Goal: Task Accomplishment & Management: Manage account settings

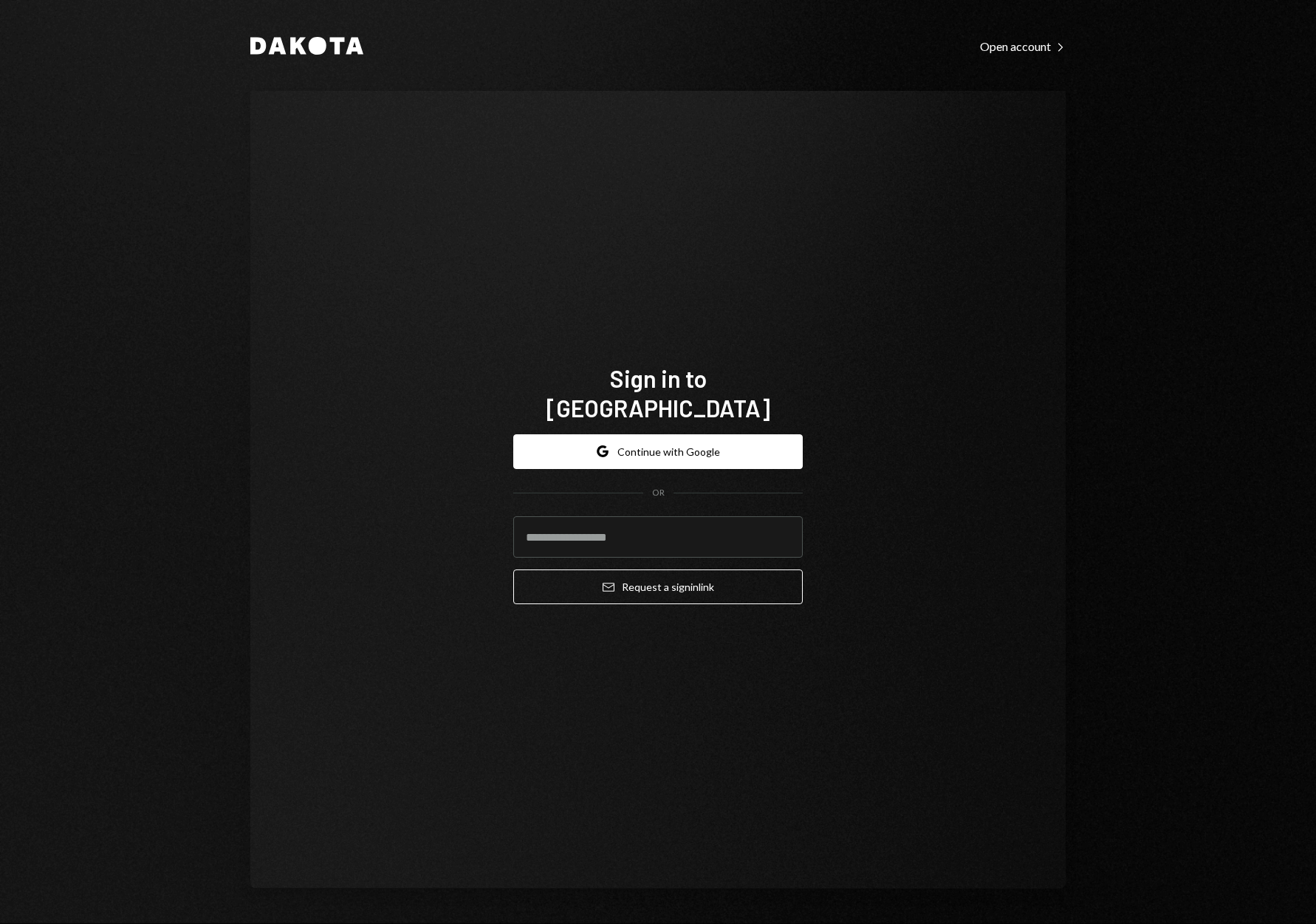
type input "**********"
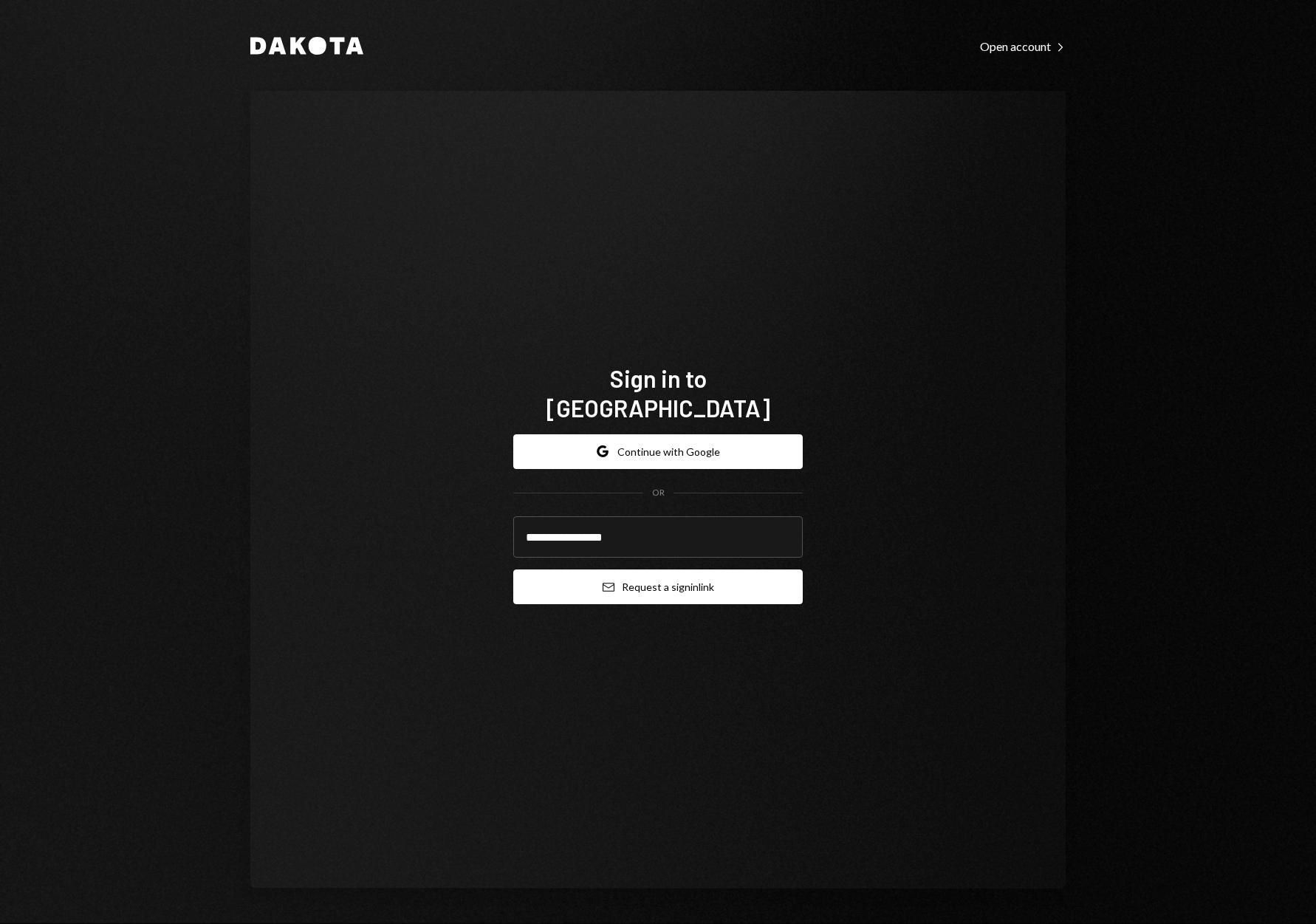
click at [639, 570] on button "Email Request a sign in link" at bounding box center [658, 587] width 289 height 34
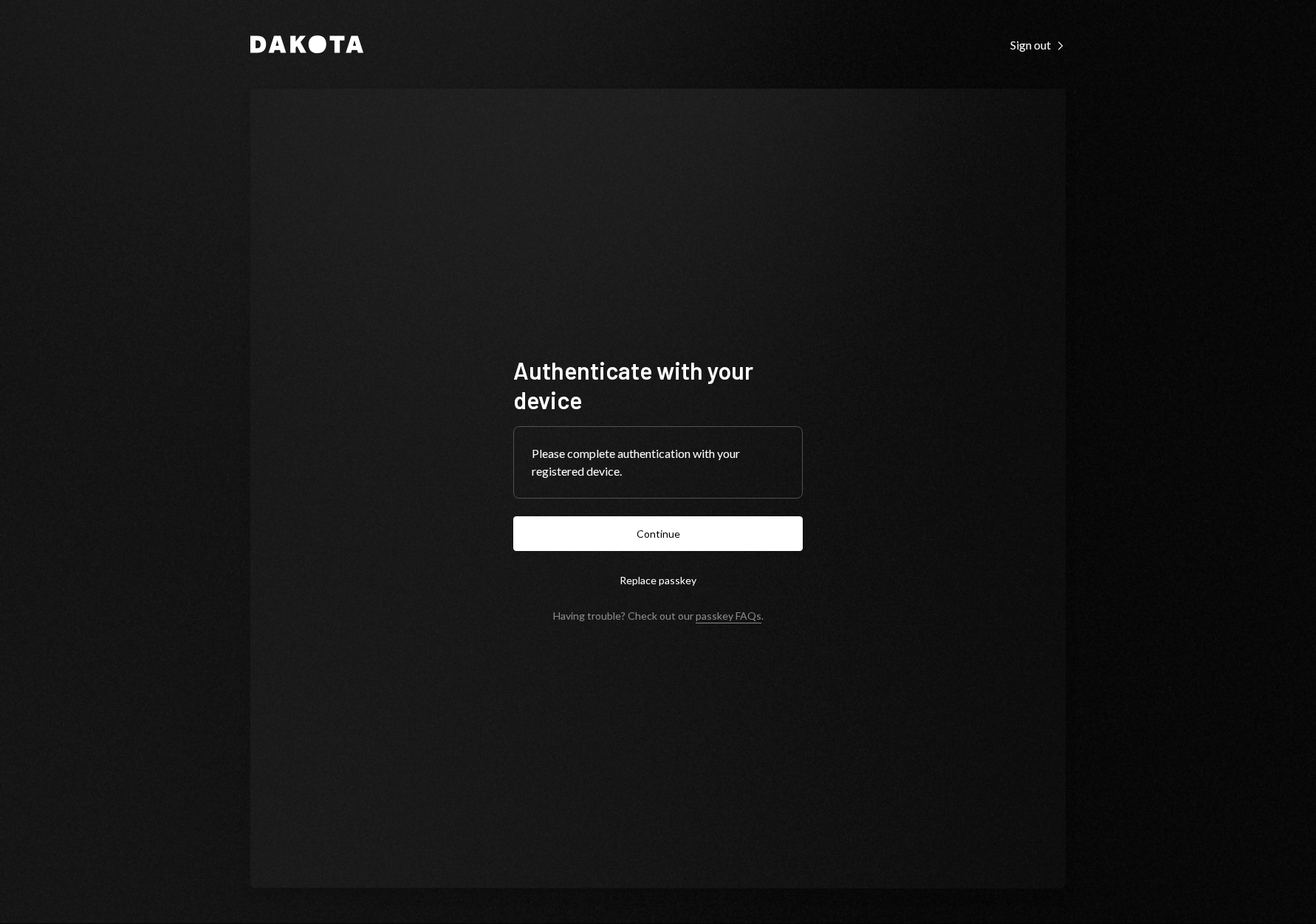
drag, startPoint x: 675, startPoint y: 531, endPoint x: 721, endPoint y: 504, distance: 53.3
click at [674, 531] on button "Continue" at bounding box center [658, 534] width 289 height 34
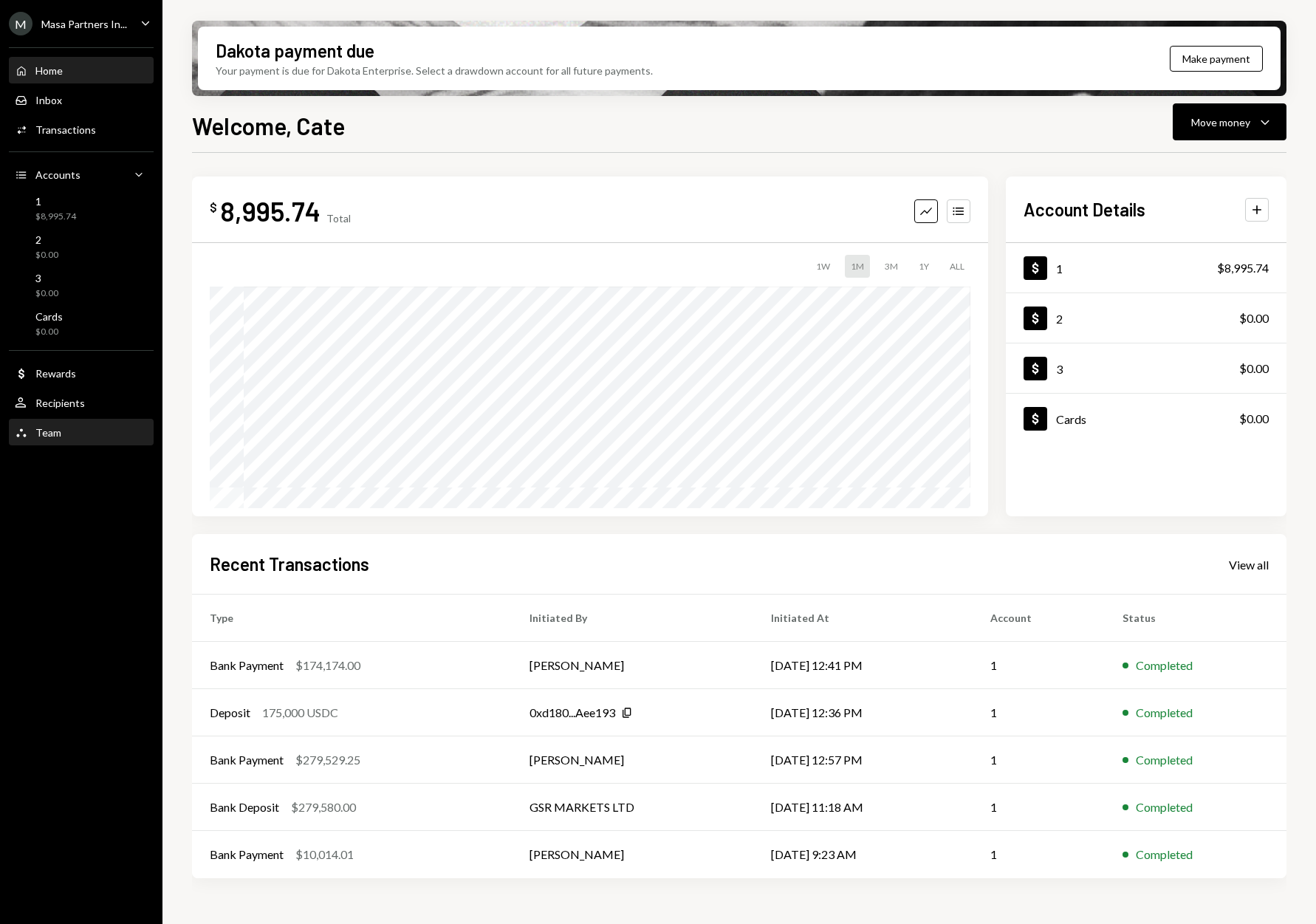
click at [48, 437] on div "Team" at bounding box center [48, 432] width 26 height 12
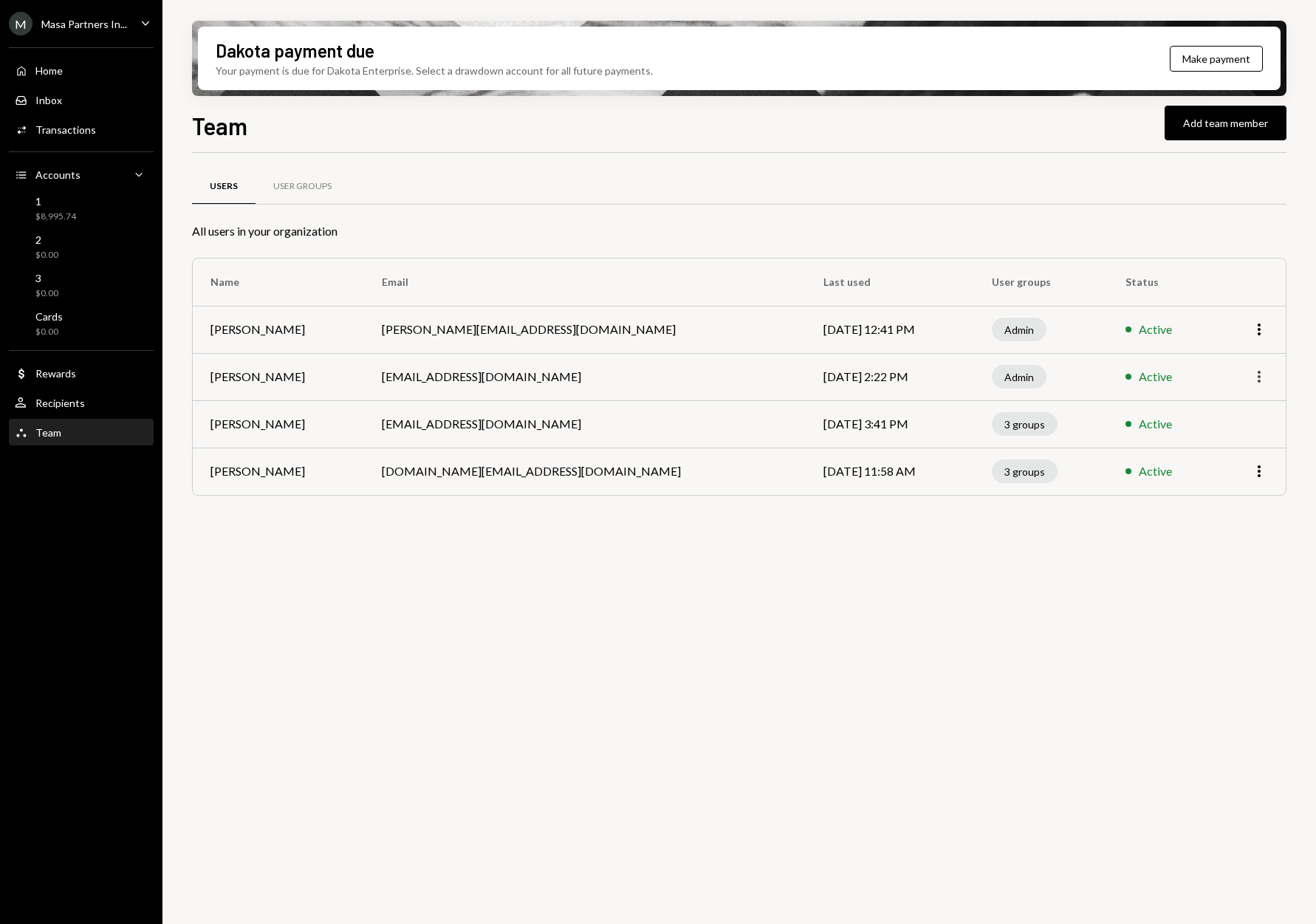
click at [1253, 371] on icon "More" at bounding box center [1259, 377] width 18 height 18
click at [1236, 440] on div "Remove" at bounding box center [1225, 434] width 74 height 26
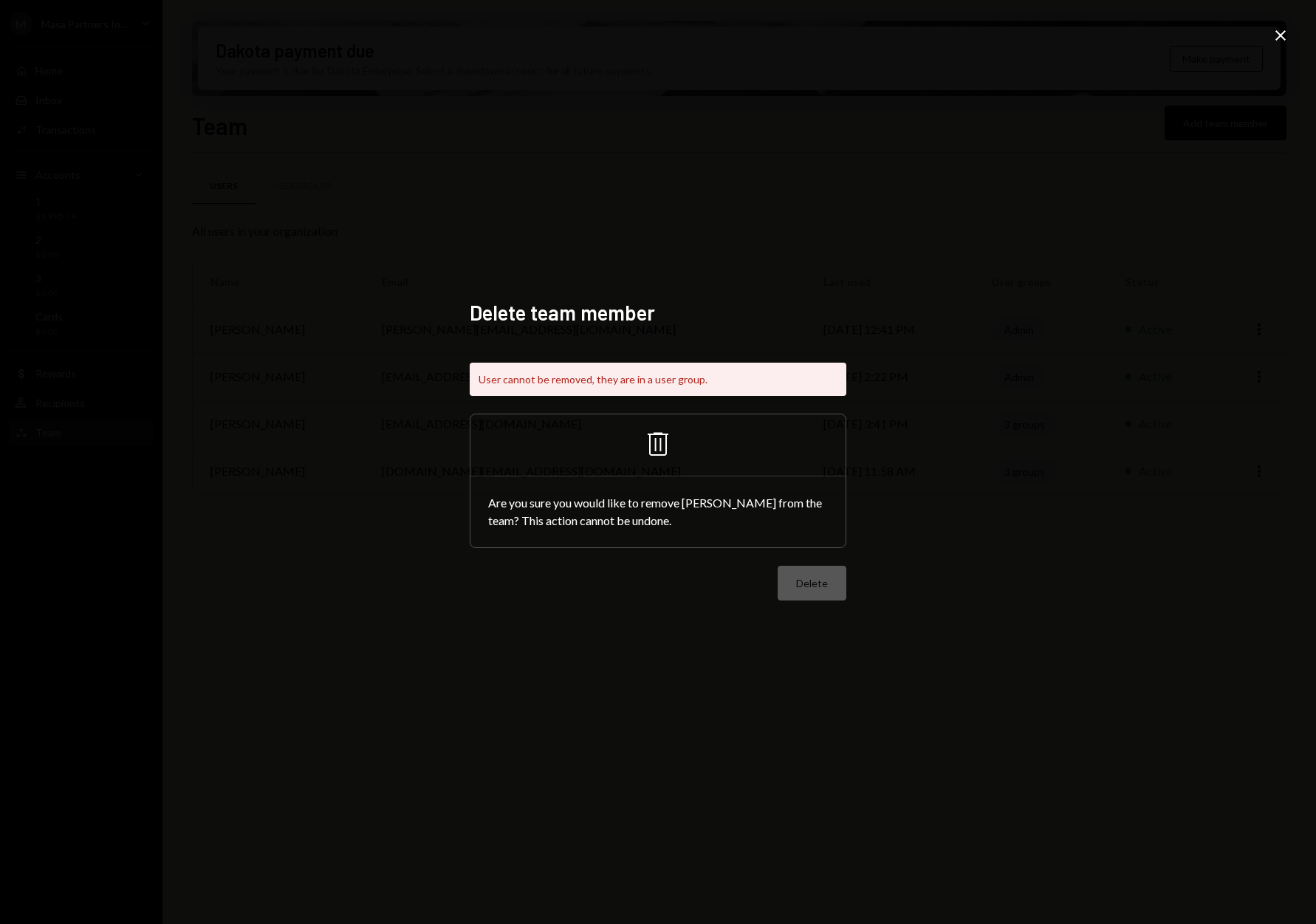
click at [658, 445] on icon "Trash" at bounding box center [658, 443] width 35 height 35
click at [1275, 34] on icon "Close" at bounding box center [1280, 35] width 18 height 18
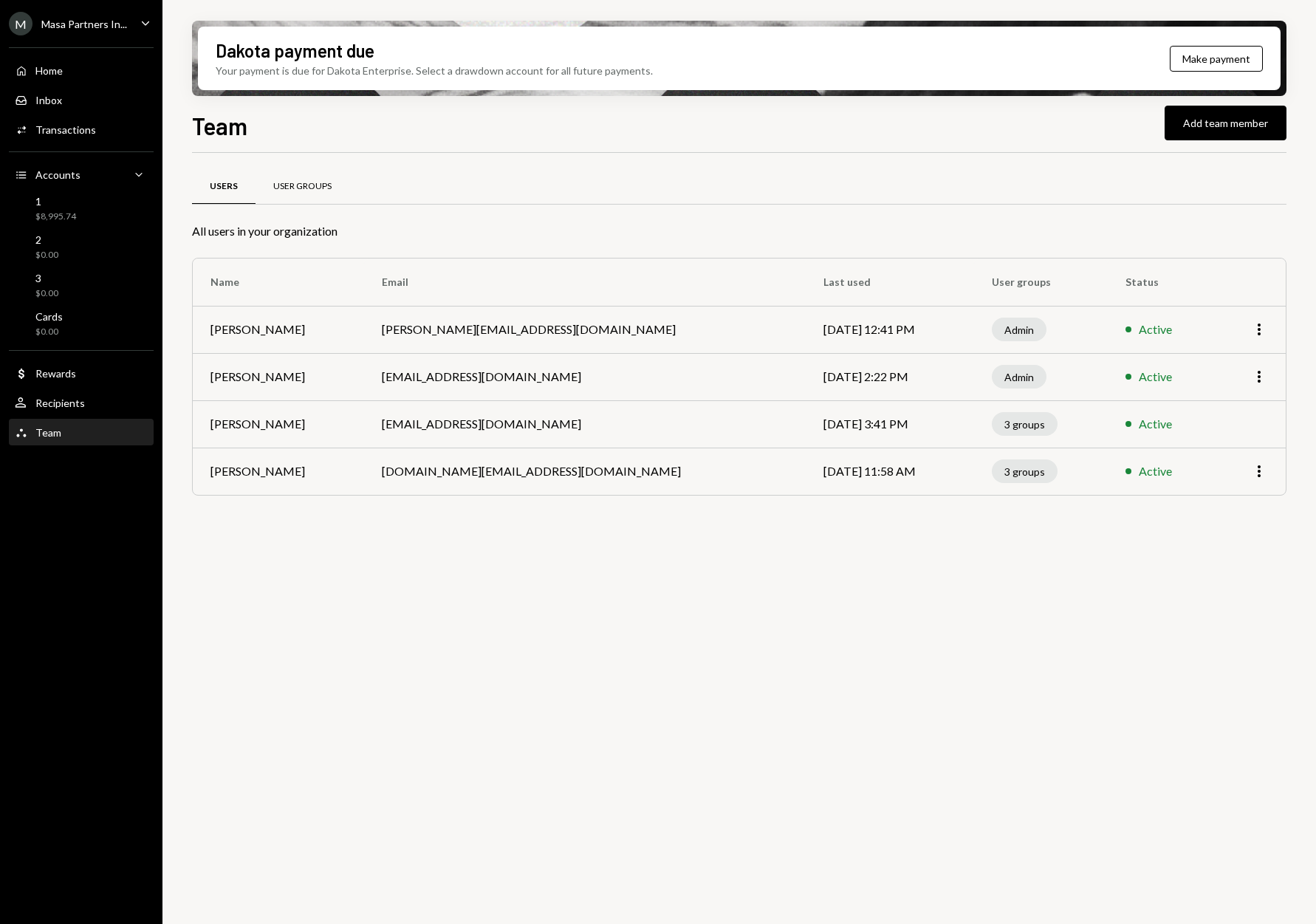
click at [286, 198] on div "User Groups" at bounding box center [303, 187] width 94 height 35
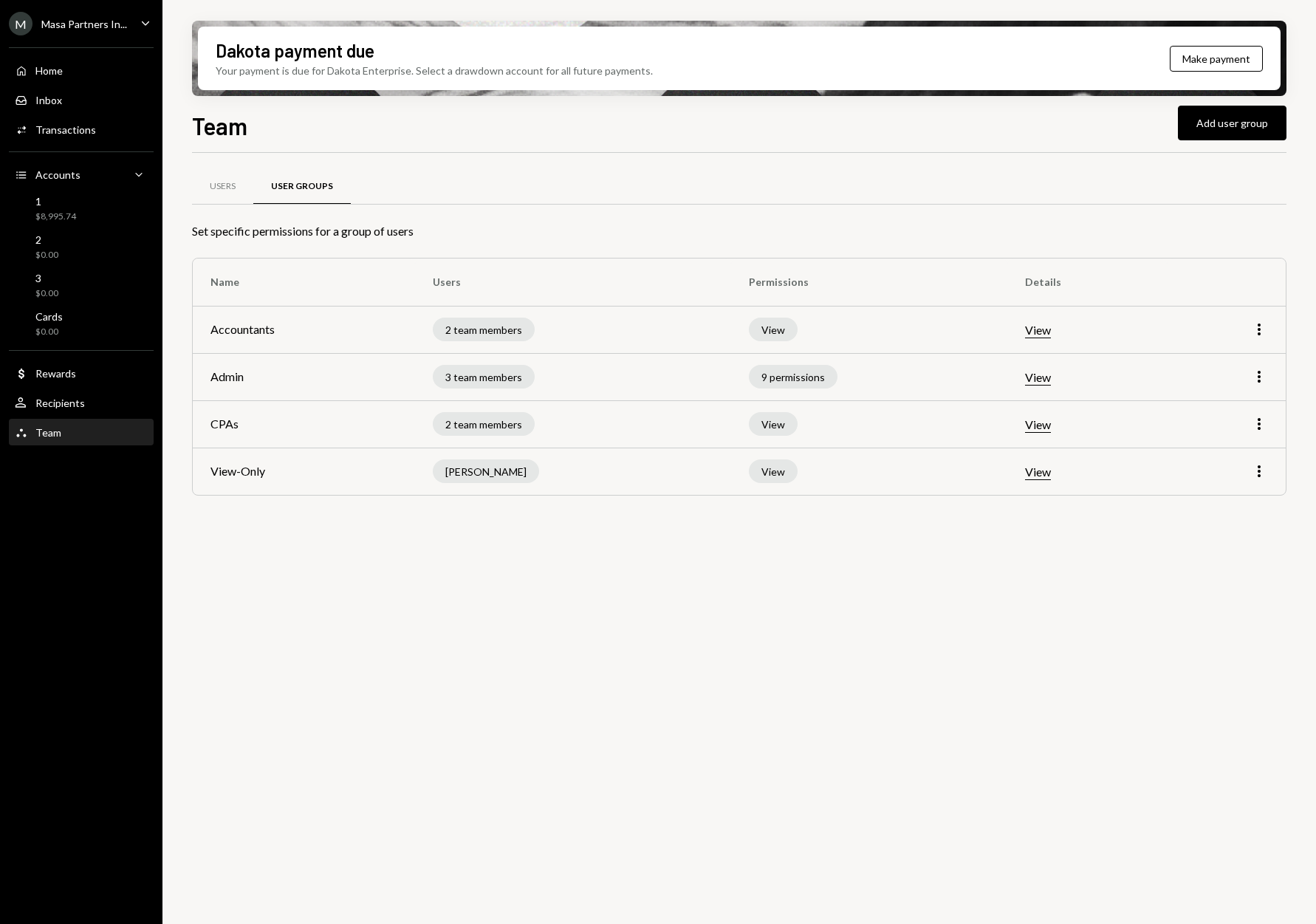
click at [1046, 336] on button "View" at bounding box center [1038, 331] width 26 height 16
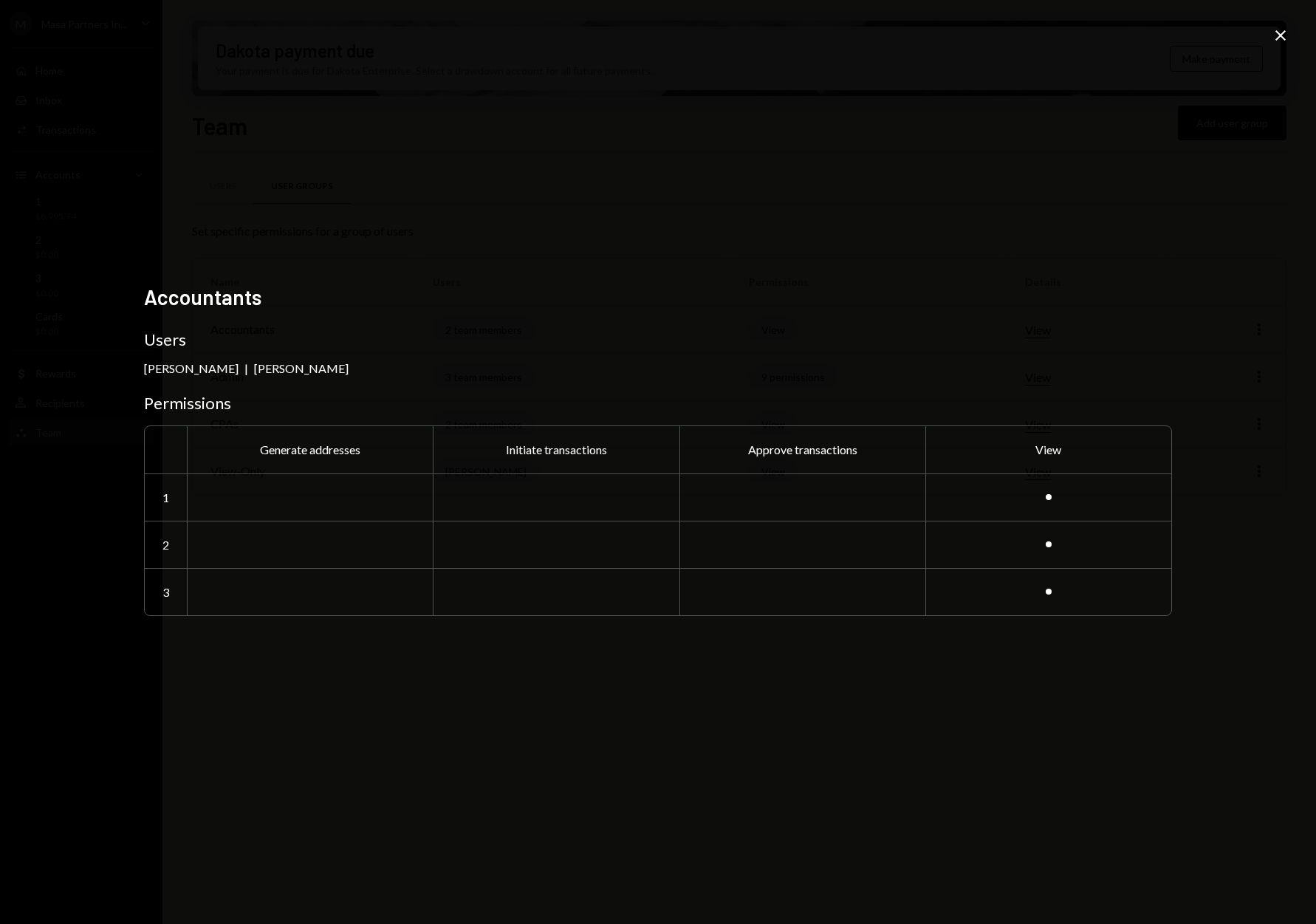
click at [1275, 34] on icon "Close" at bounding box center [1280, 35] width 18 height 18
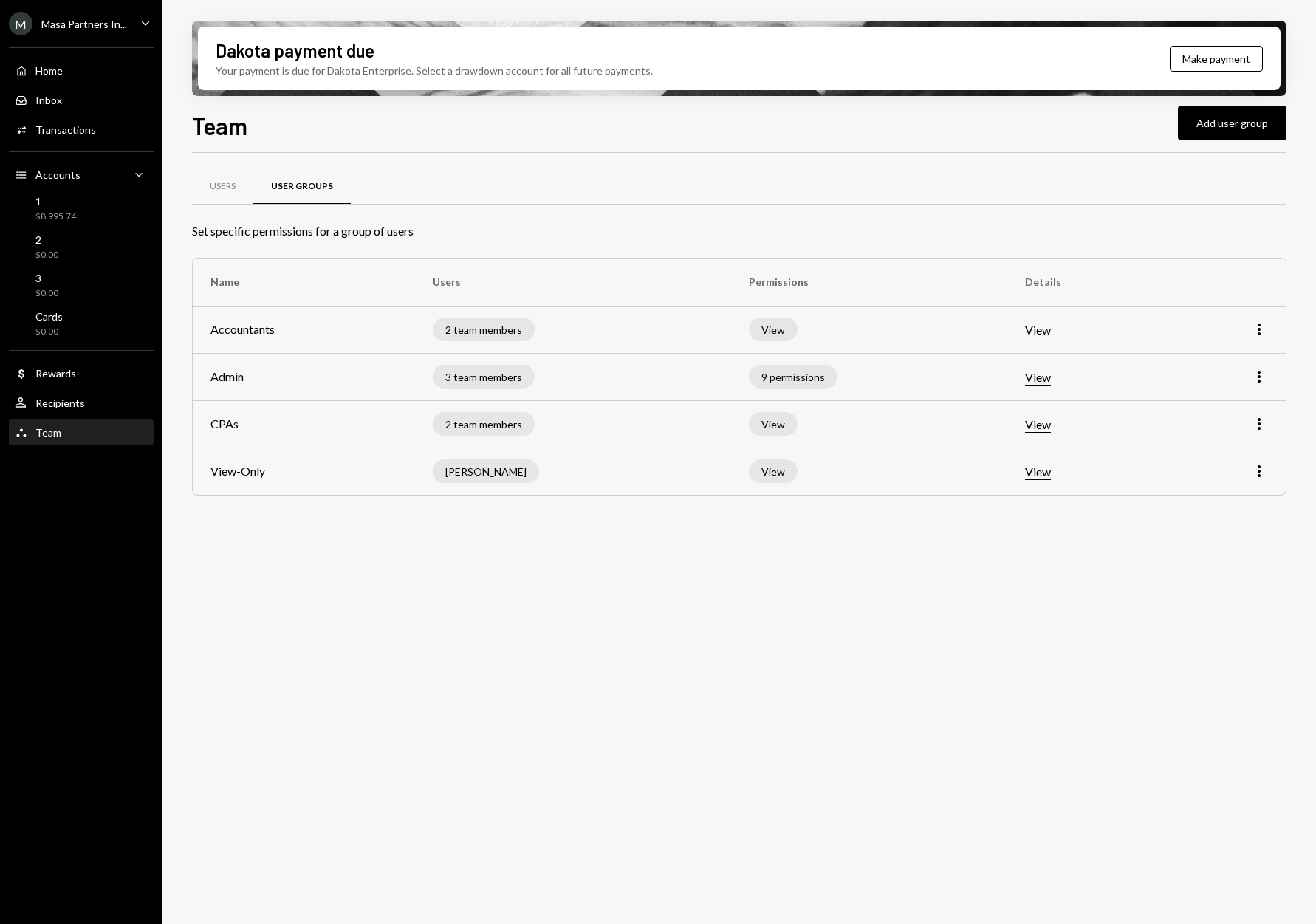
click at [1034, 381] on button "View" at bounding box center [1038, 378] width 26 height 16
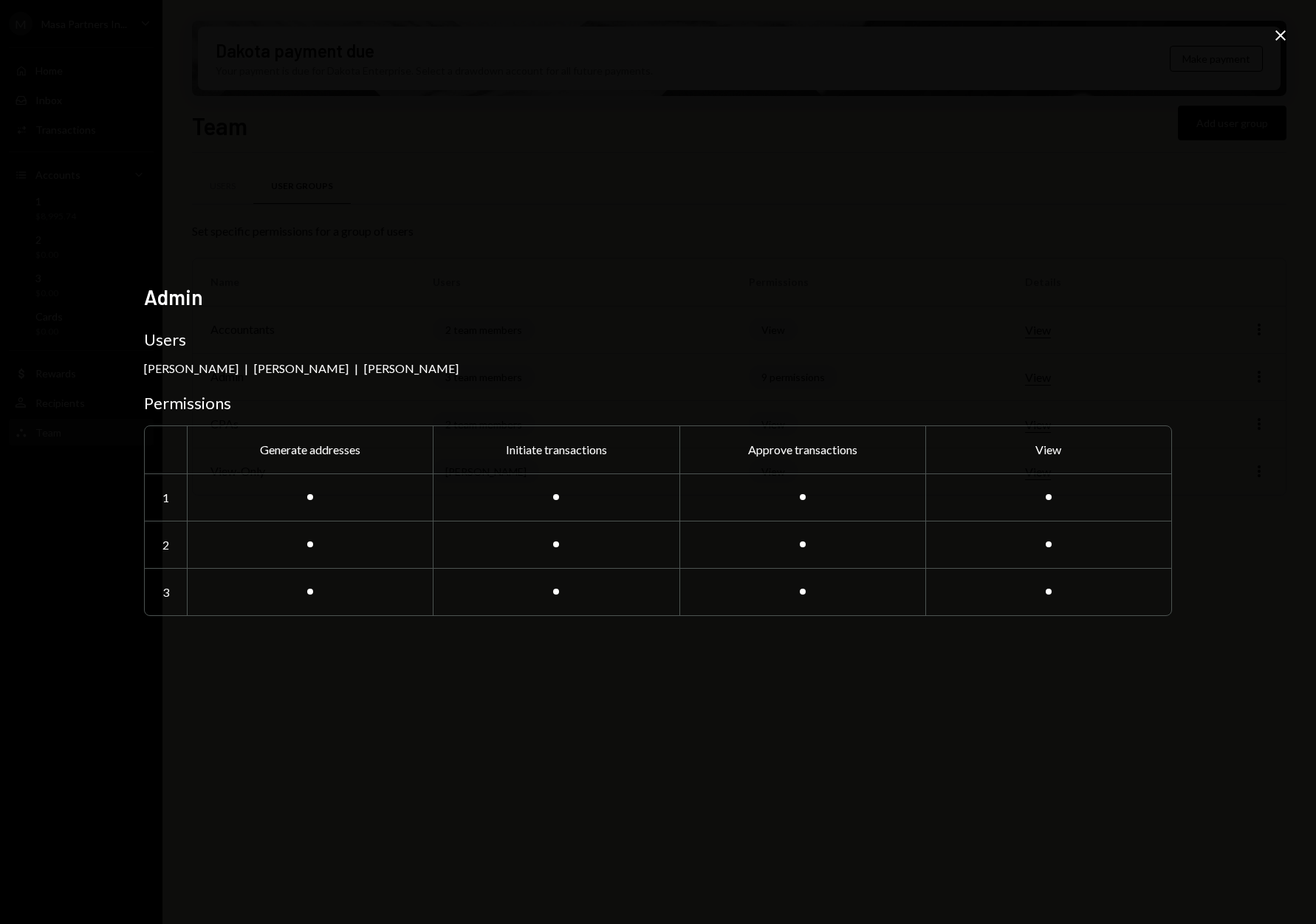
click at [1275, 34] on icon "Close" at bounding box center [1280, 35] width 18 height 18
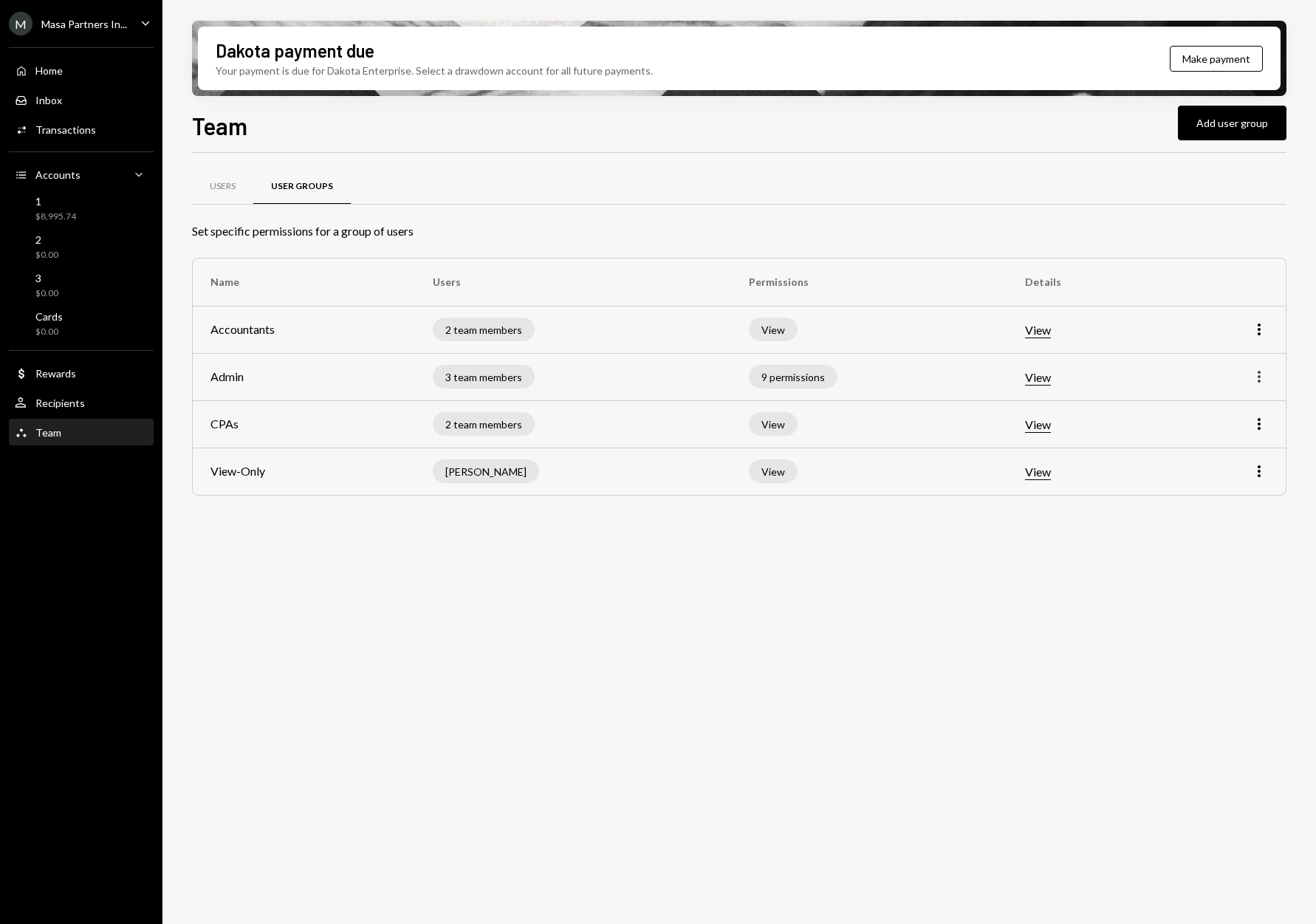
click at [1252, 374] on icon "More" at bounding box center [1259, 377] width 18 height 18
click at [1234, 416] on div "Edit" at bounding box center [1225, 408] width 74 height 26
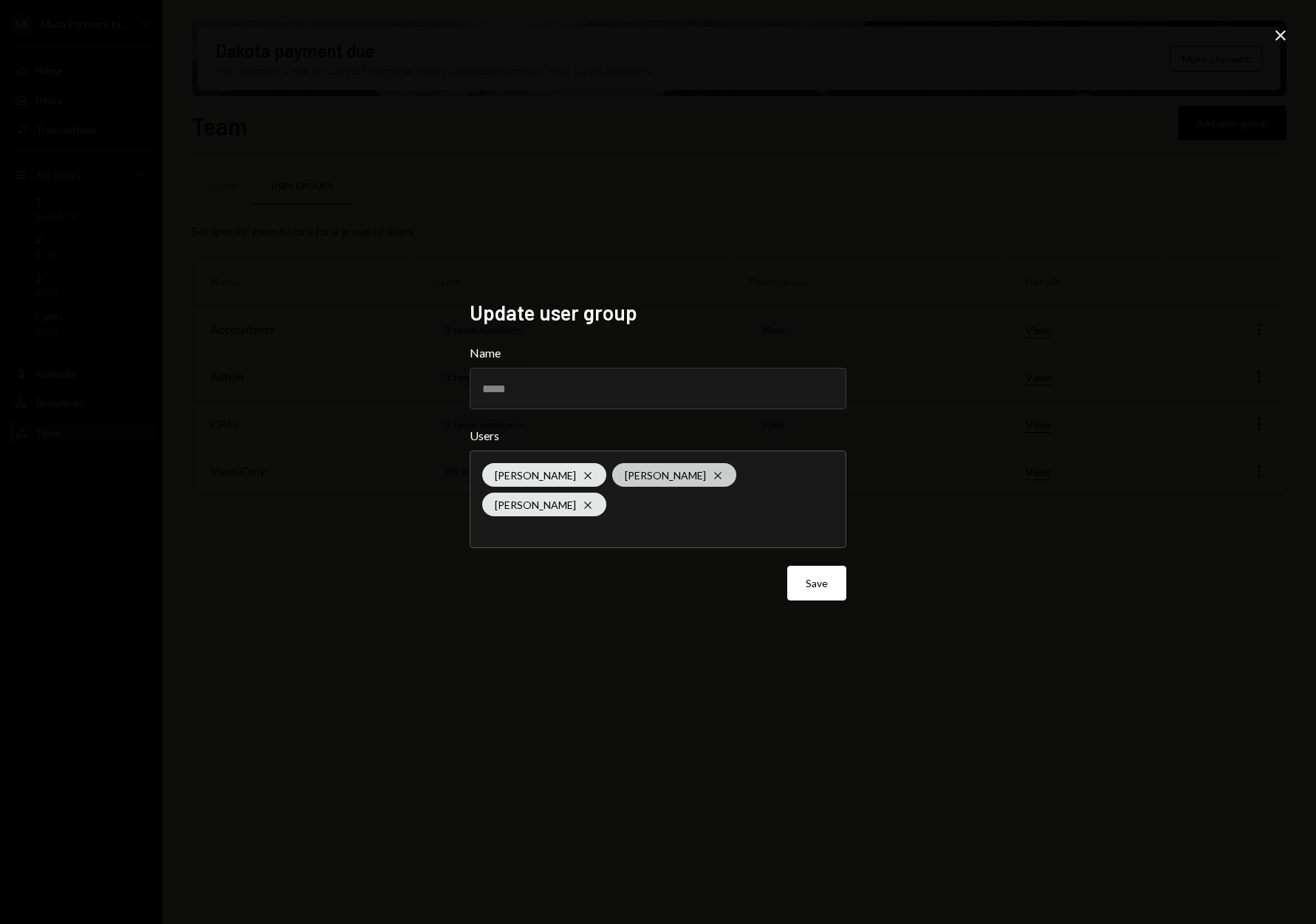
click at [582, 482] on icon "Cross" at bounding box center [587, 475] width 12 height 12
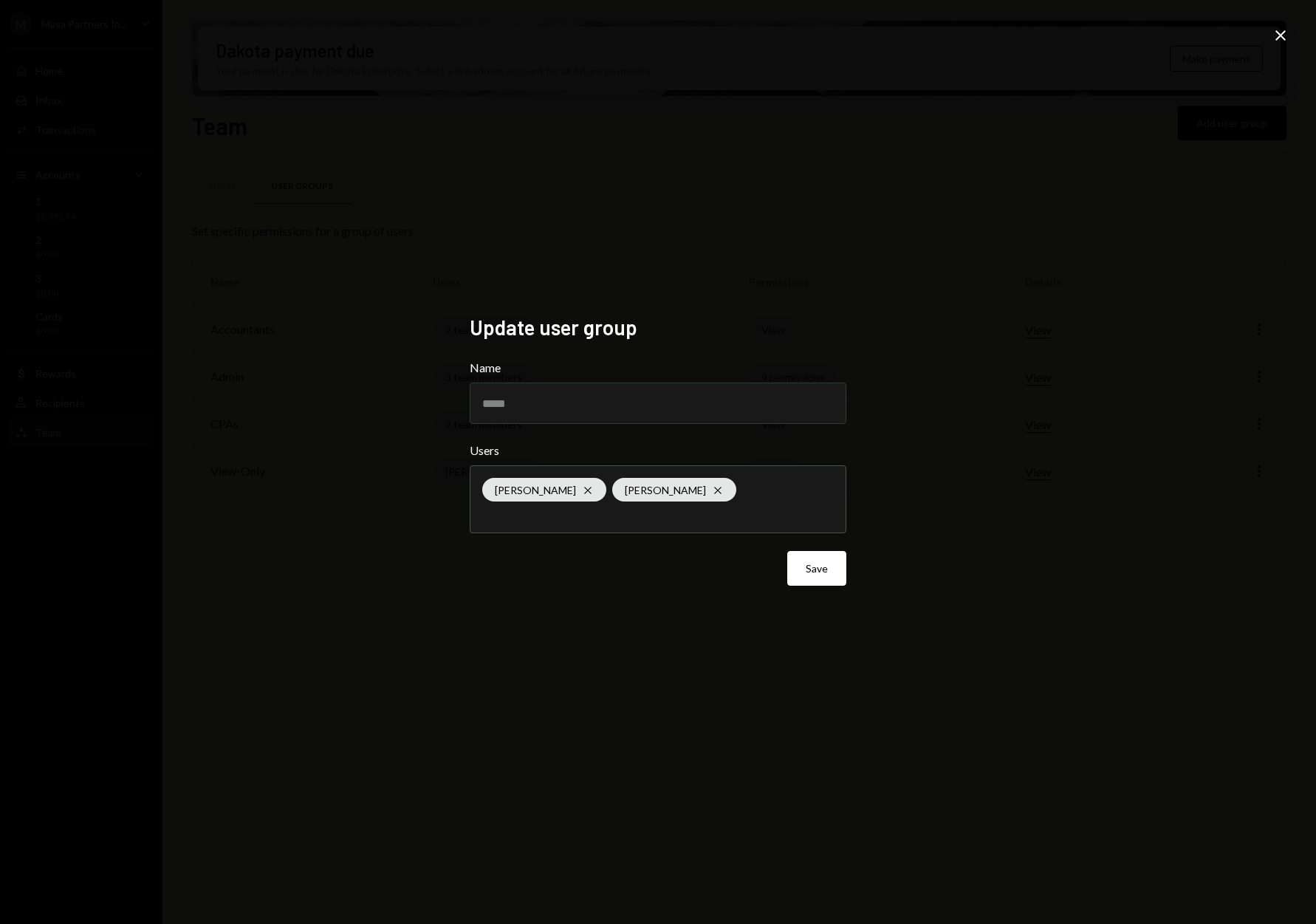
click at [940, 567] on div "Update user group Name ***** Users Cate Rung Cross Brendan Playford Cross Save …" at bounding box center [658, 462] width 1316 height 924
click at [831, 586] on button "Save" at bounding box center [817, 568] width 59 height 34
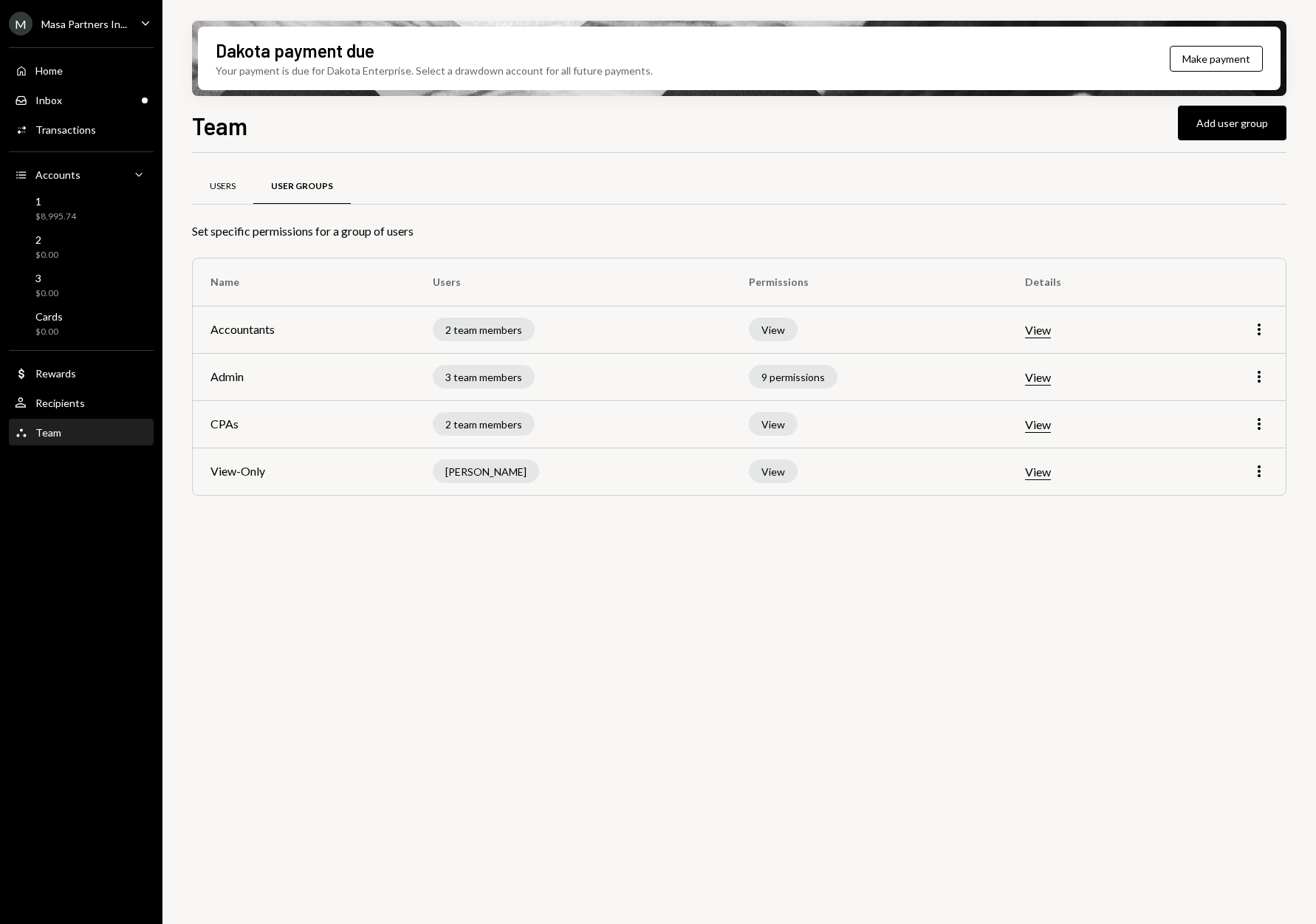
click at [218, 181] on div "Users" at bounding box center [222, 187] width 26 height 12
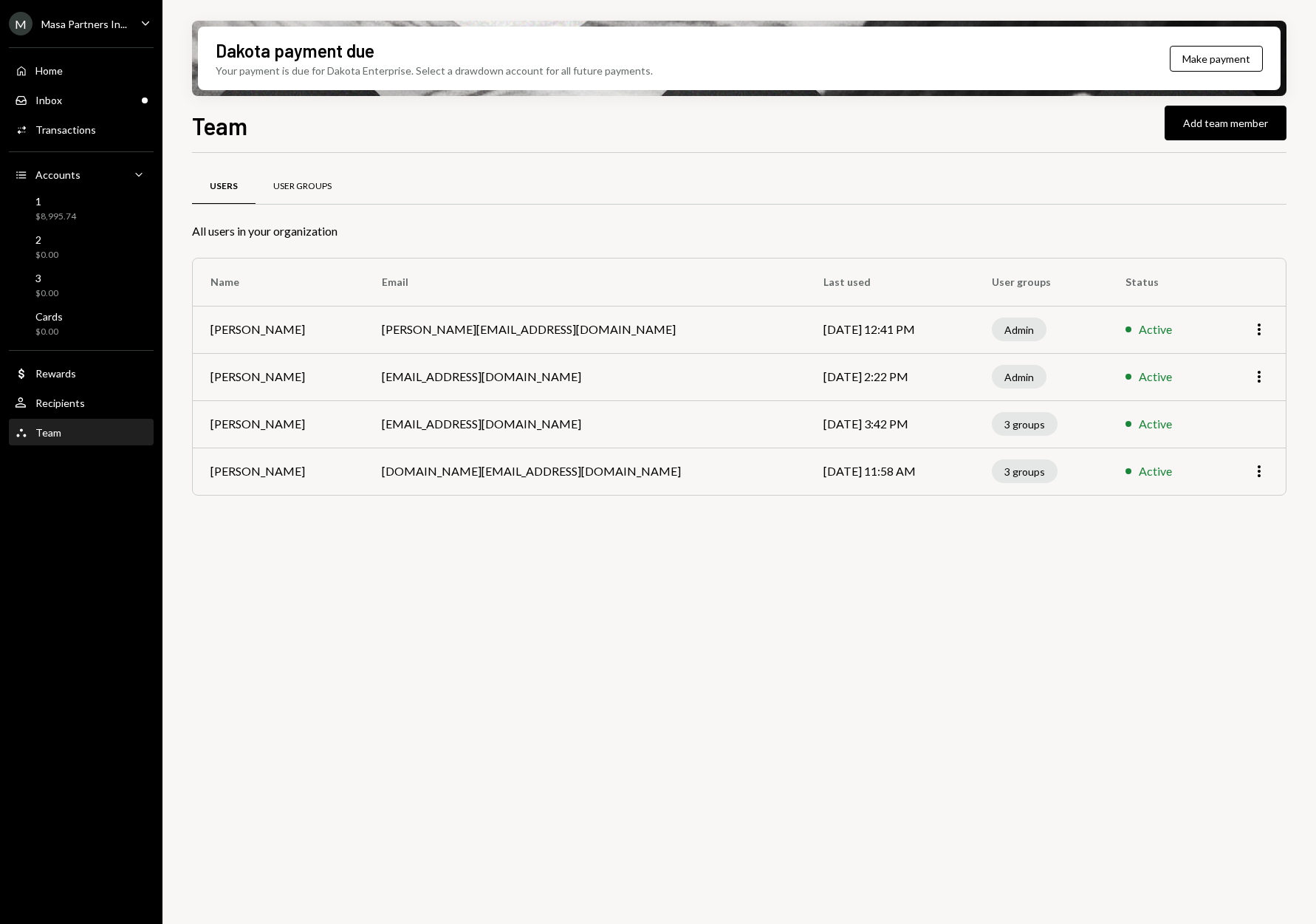
click at [299, 183] on div "User Groups" at bounding box center [302, 187] width 59 height 12
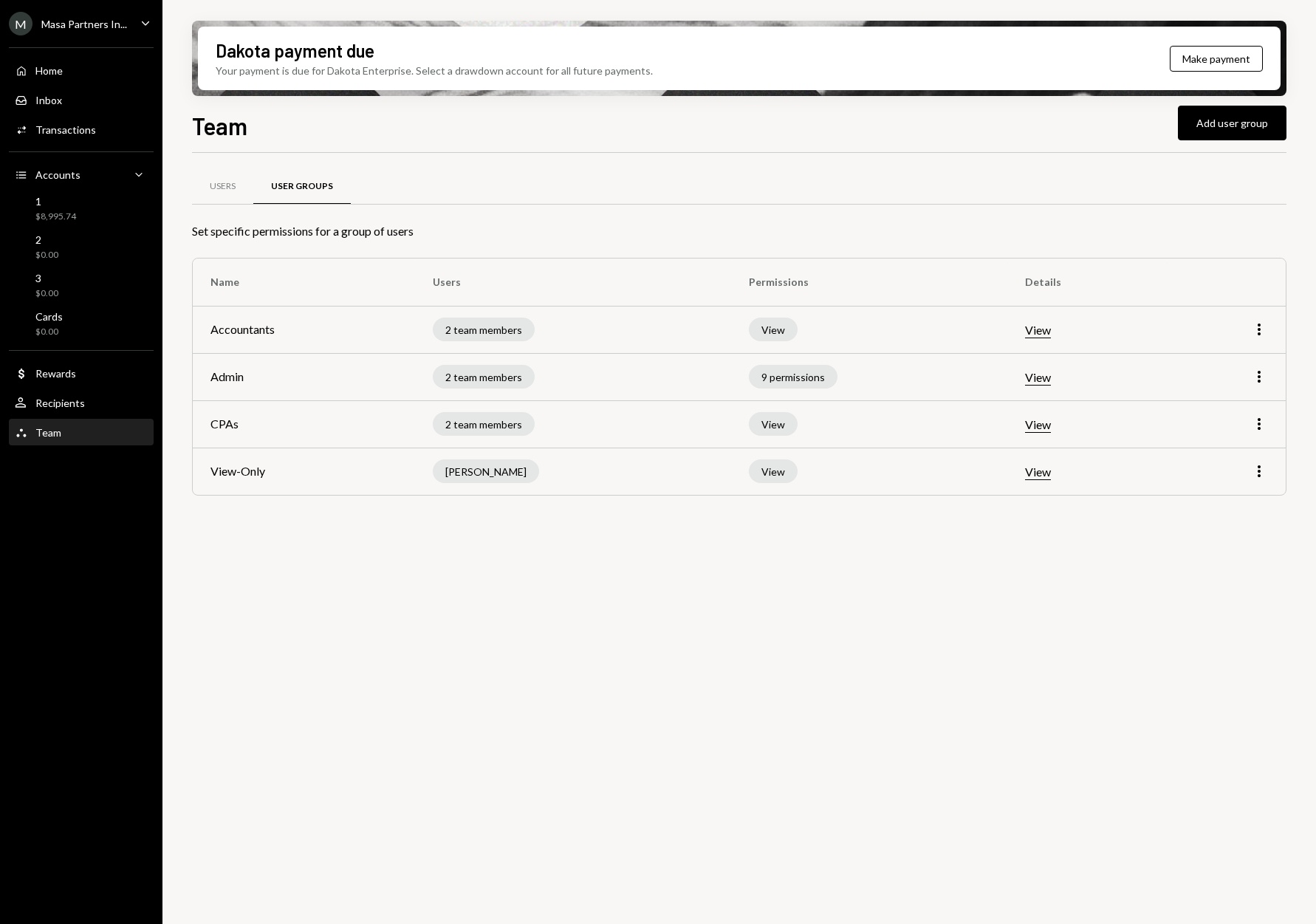
click at [1035, 382] on button "View" at bounding box center [1038, 378] width 26 height 16
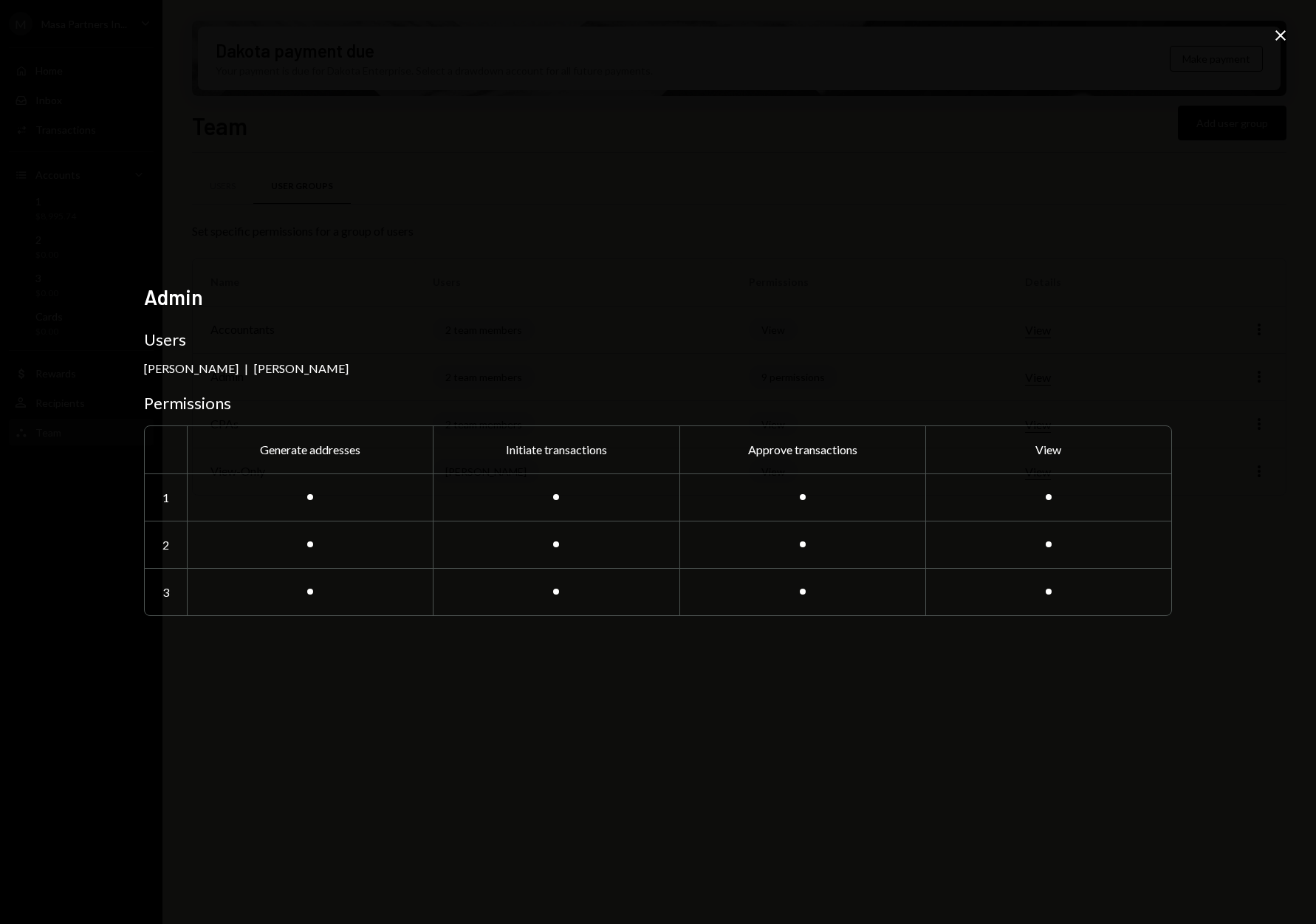
click at [1289, 32] on div "Admin Users [PERSON_NAME] | [PERSON_NAME] Permissions Generate addresses Initia…" at bounding box center [658, 462] width 1316 height 924
click at [1279, 32] on icon "Close" at bounding box center [1280, 35] width 18 height 18
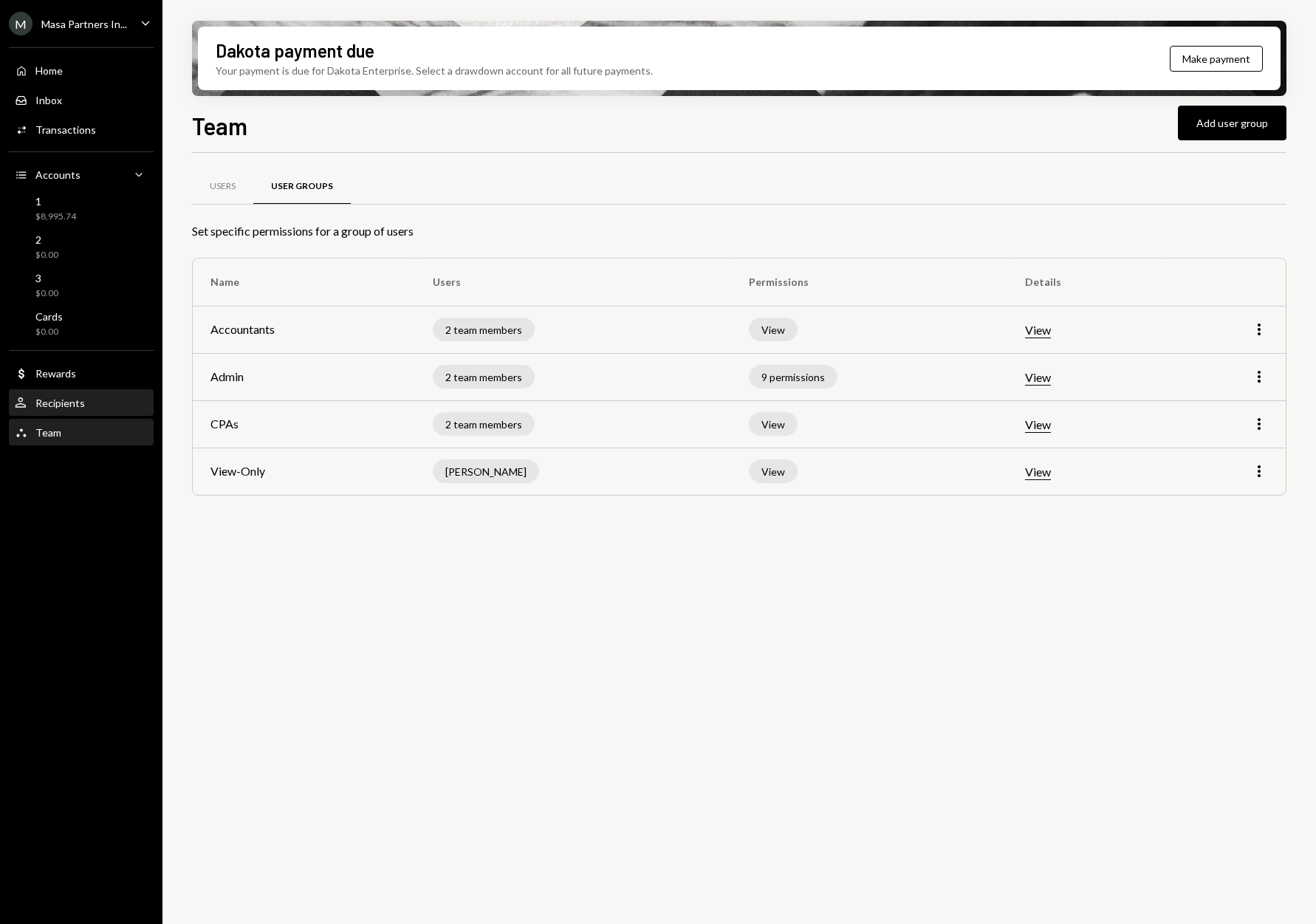
click at [48, 401] on div "Recipients" at bounding box center [59, 403] width 49 height 12
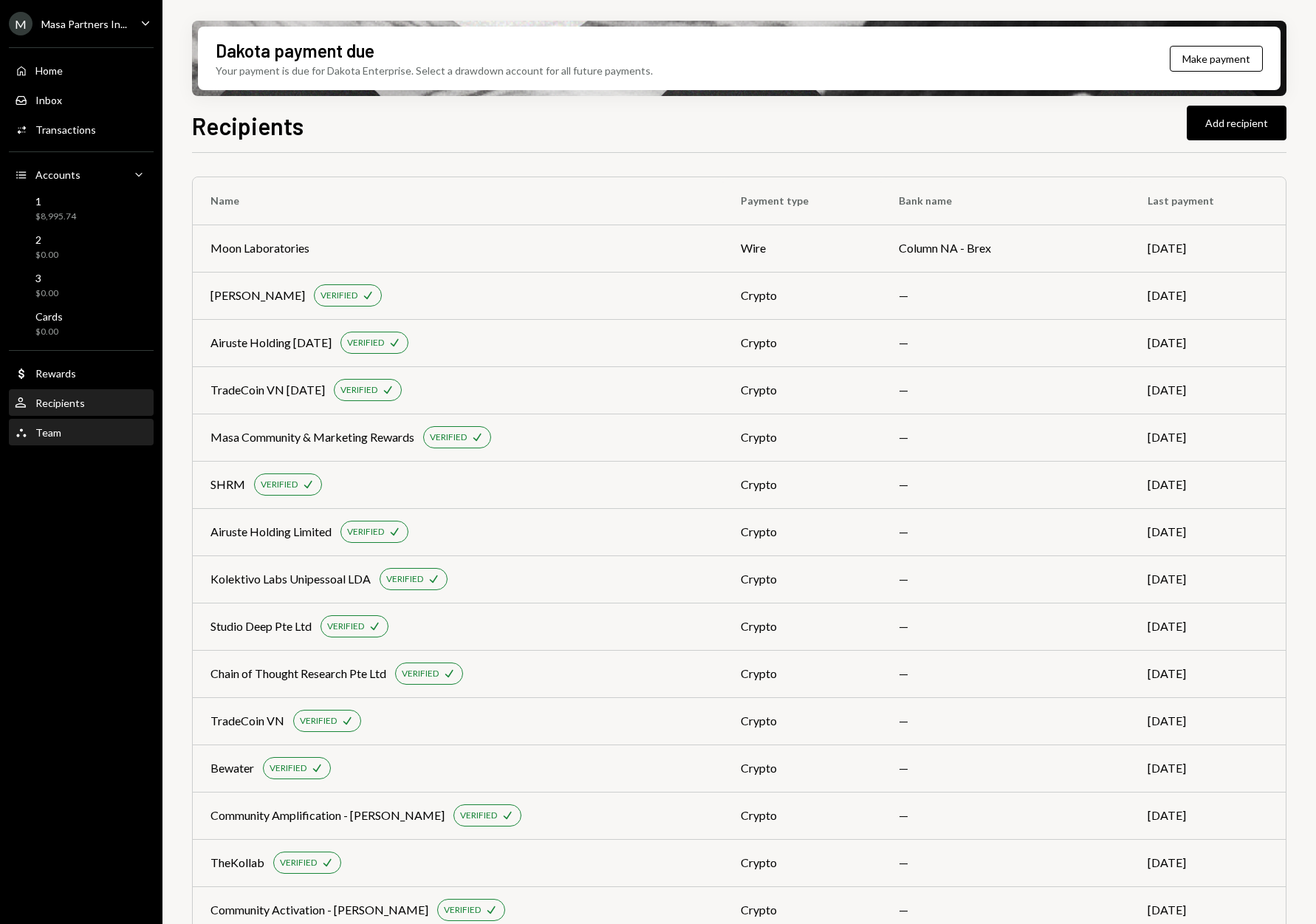
click at [56, 441] on div "Team Team" at bounding box center [81, 433] width 133 height 25
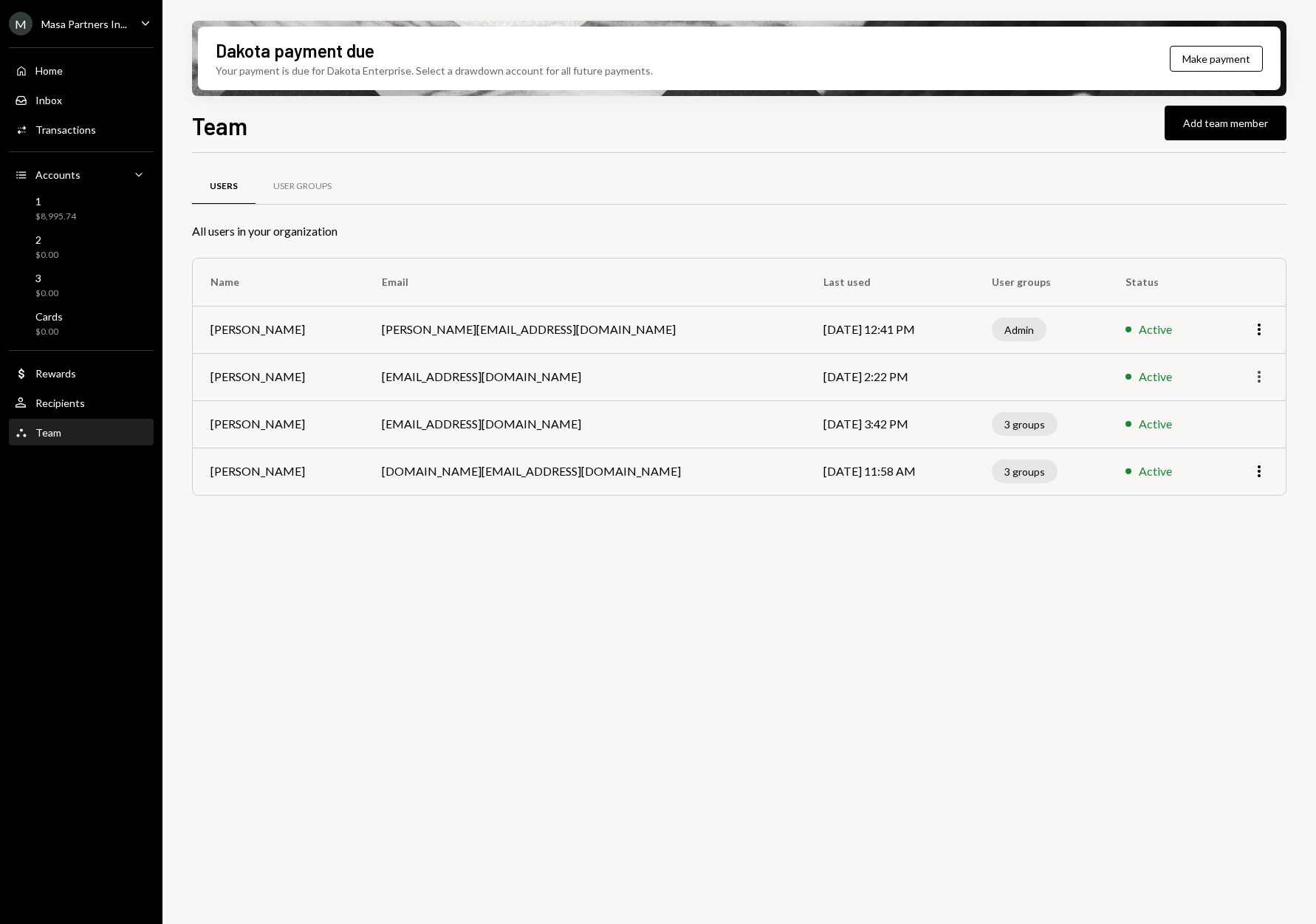
click at [1255, 375] on icon "More" at bounding box center [1259, 377] width 18 height 18
click at [1233, 437] on div "Remove" at bounding box center [1225, 434] width 74 height 26
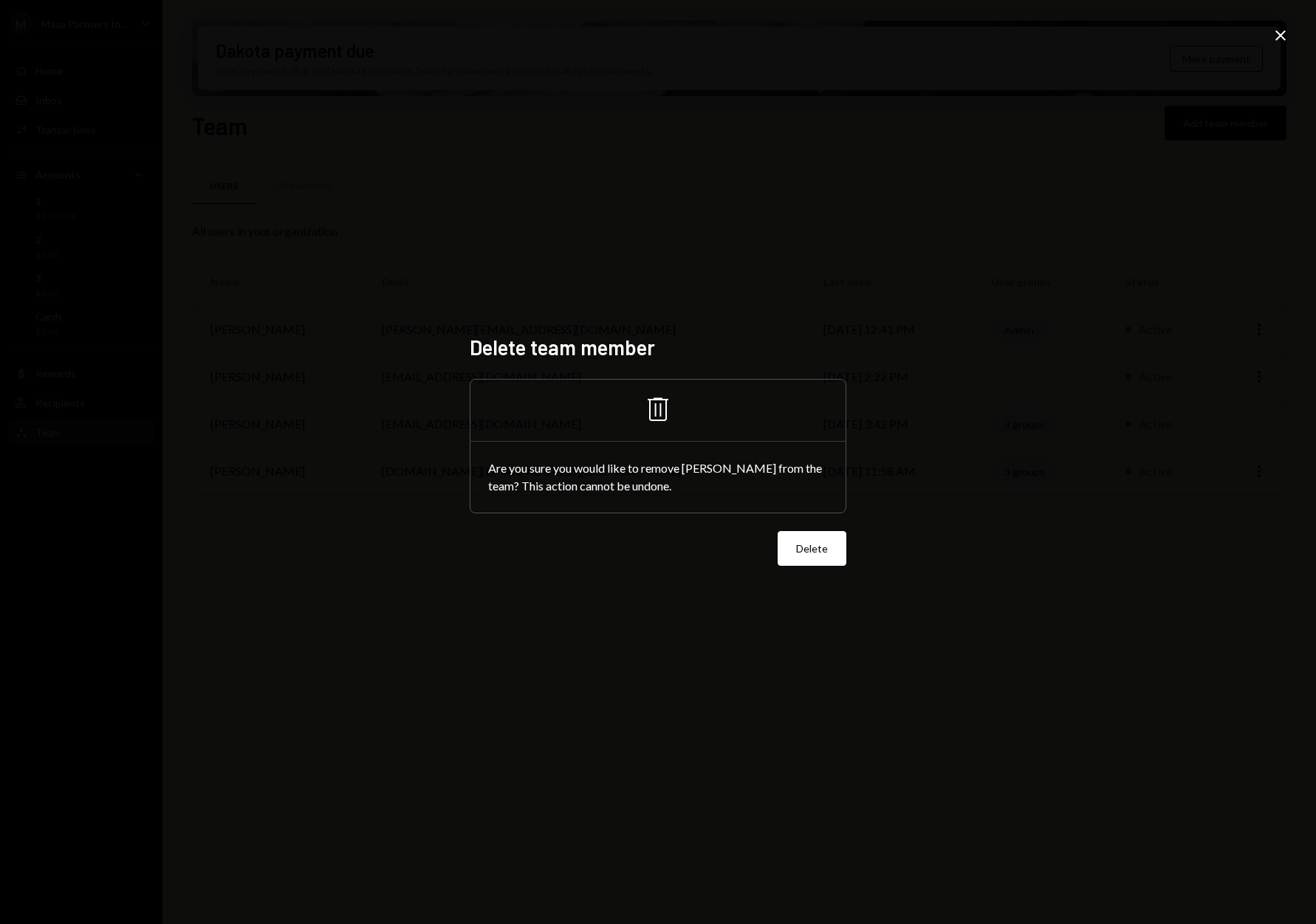
click at [818, 548] on button "Delete" at bounding box center [812, 549] width 69 height 34
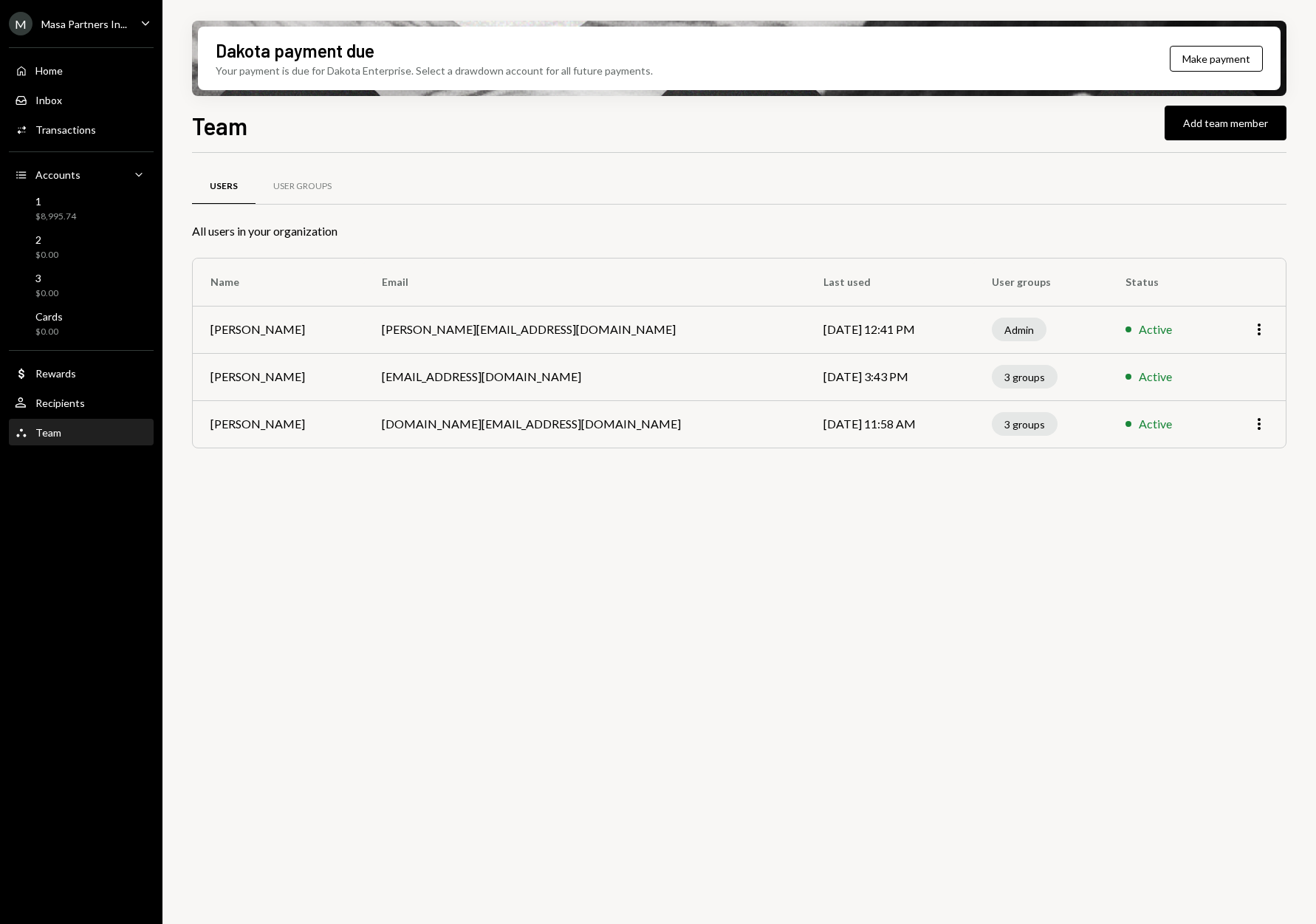
click at [88, 23] on div "Masa Partners In..." at bounding box center [84, 24] width 86 height 12
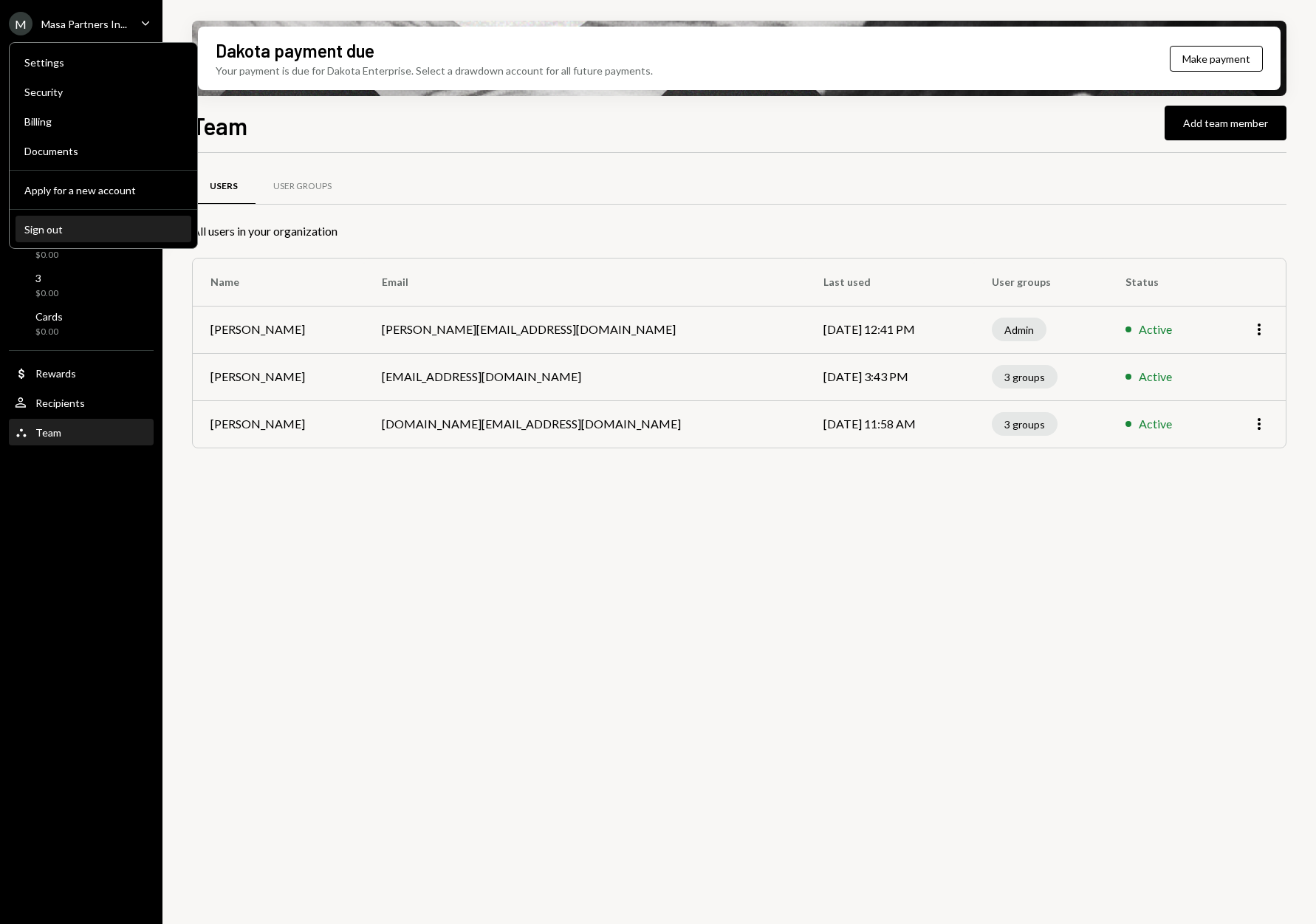
click at [53, 232] on div "Sign out" at bounding box center [103, 229] width 158 height 12
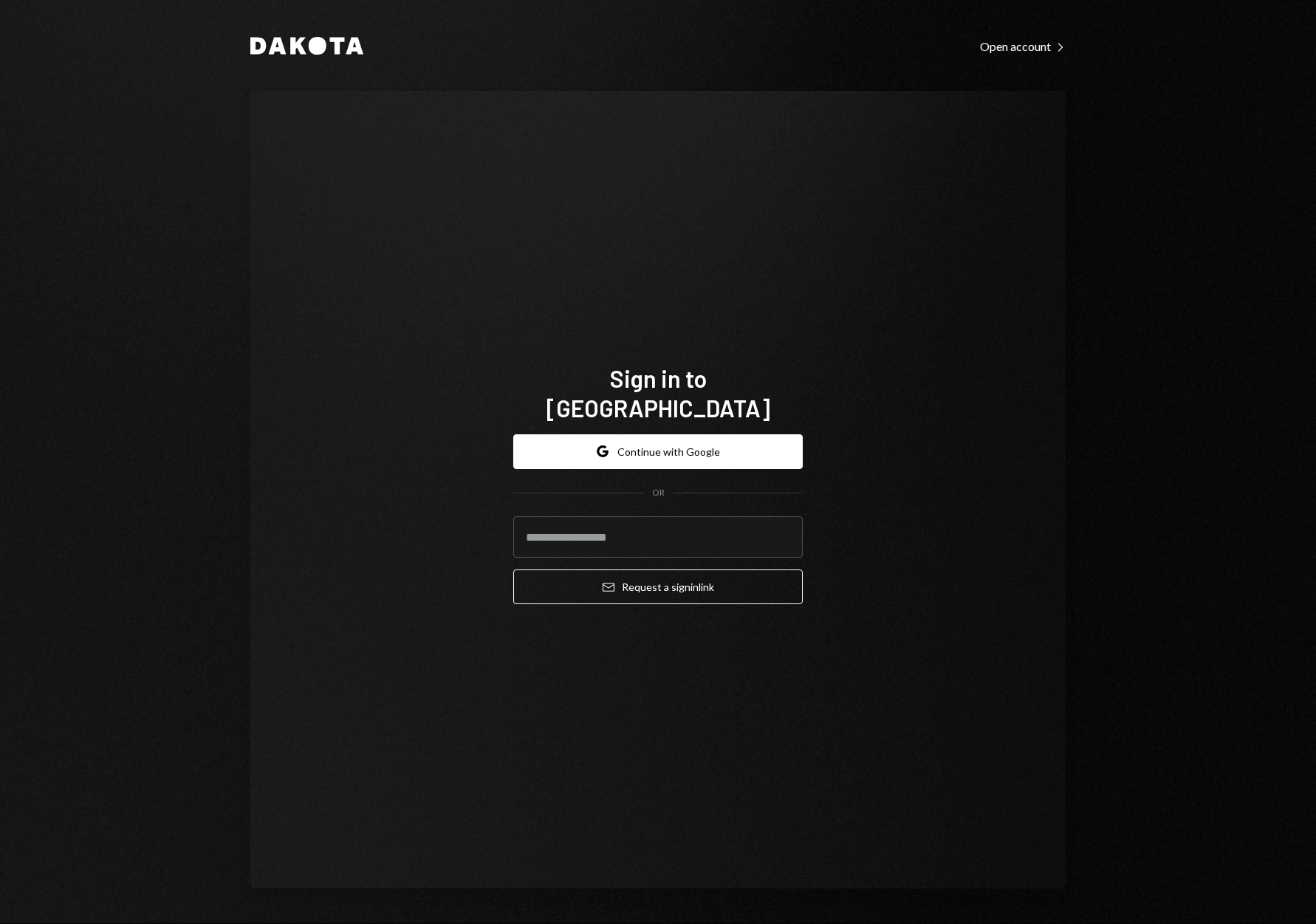
type input "**********"
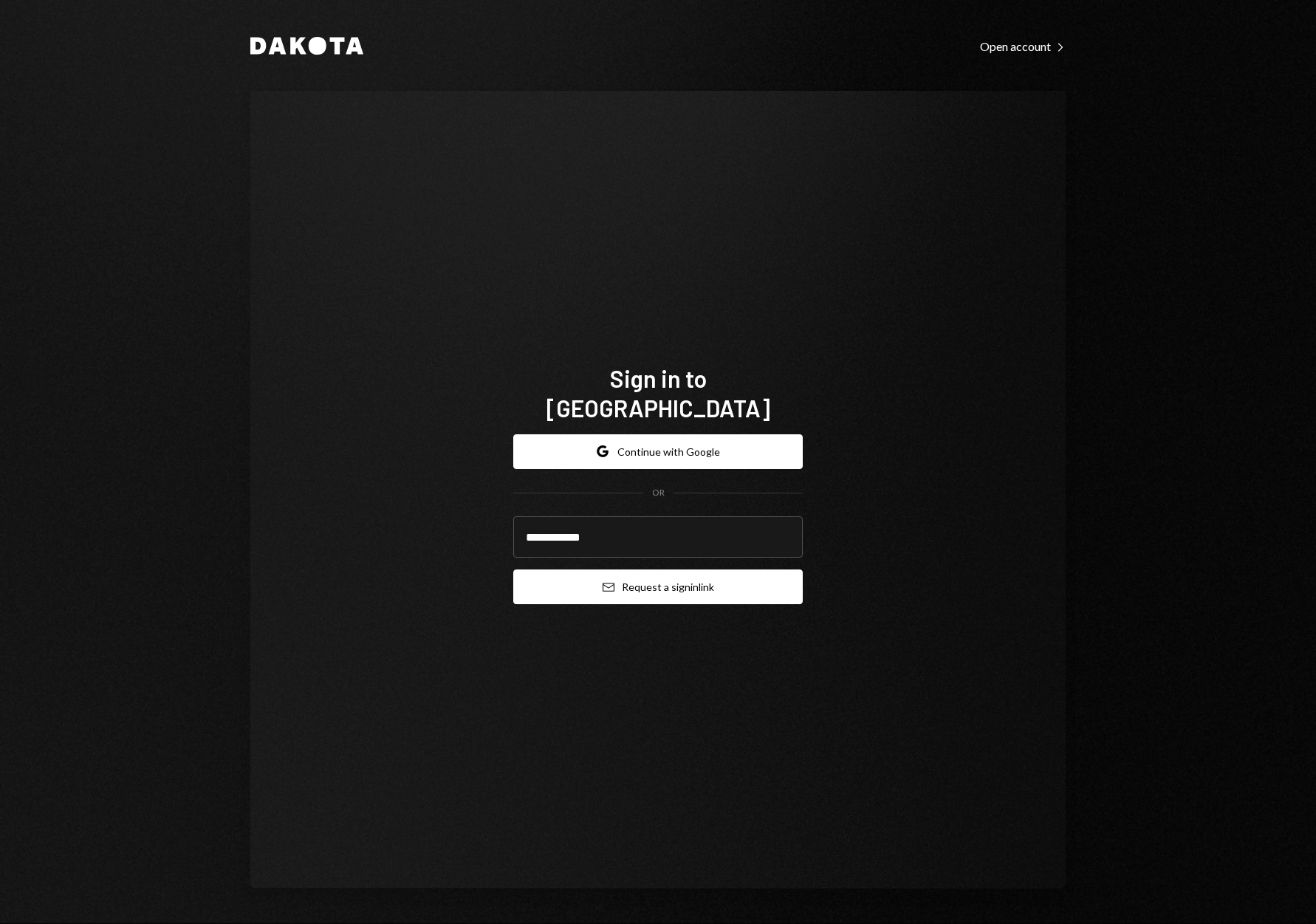
click at [629, 570] on button "Email Request a sign in link" at bounding box center [658, 587] width 289 height 34
